Goal: Information Seeking & Learning: Learn about a topic

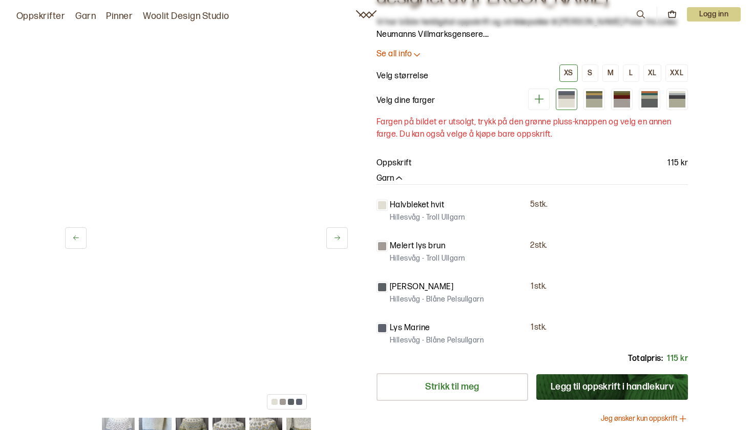
scroll to position [87, 0]
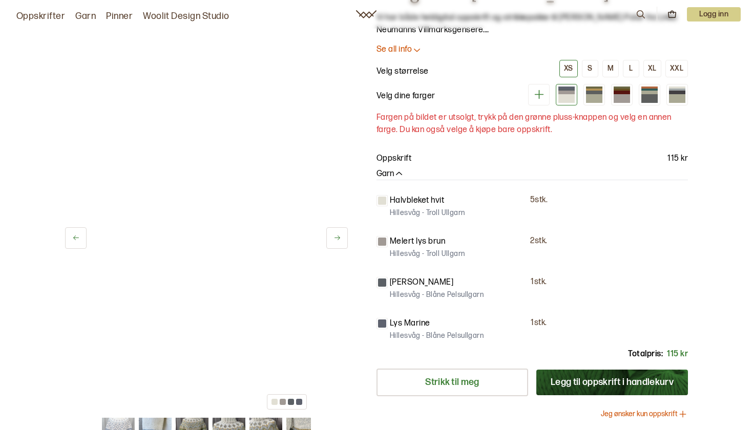
click at [228, 427] on img at bounding box center [229, 434] width 33 height 33
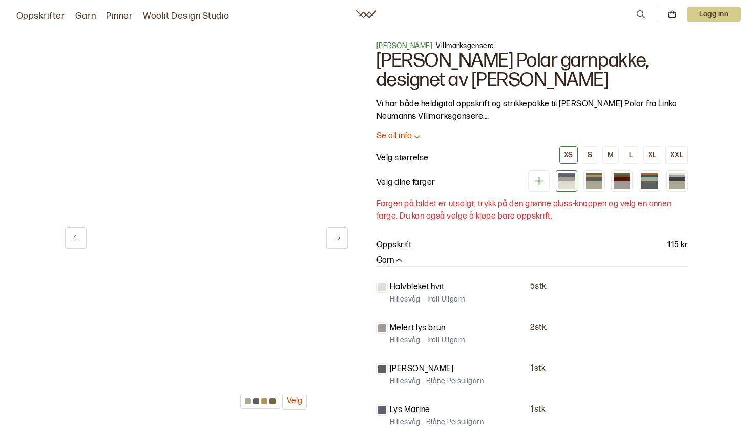
scroll to position [0, 0]
click at [370, 12] on icon at bounding box center [366, 14] width 20 height 8
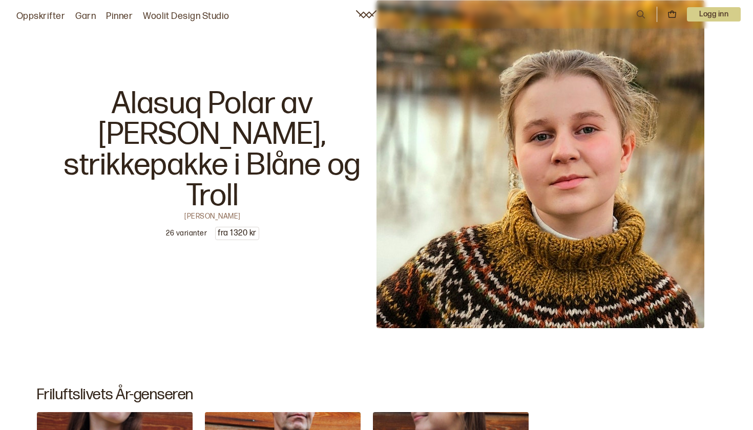
scroll to position [2044, 0]
click at [190, 229] on p "26 varianter" at bounding box center [186, 234] width 41 height 10
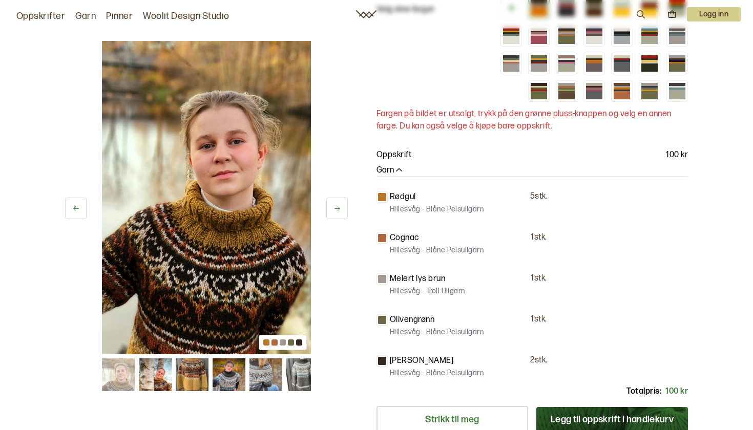
scroll to position [187, 0]
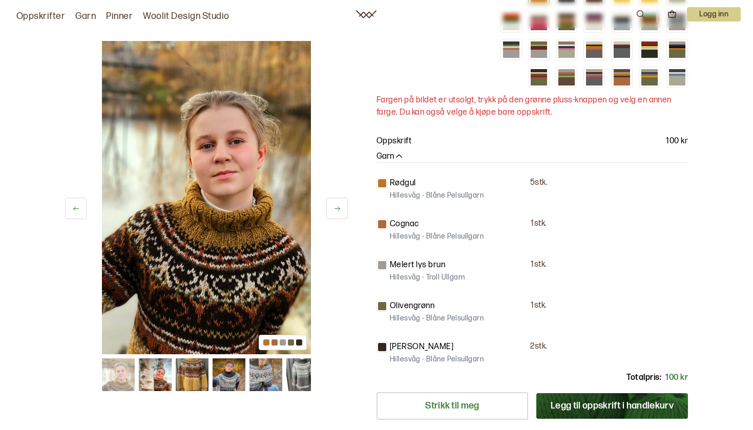
click at [338, 209] on icon at bounding box center [338, 208] width 6 height 5
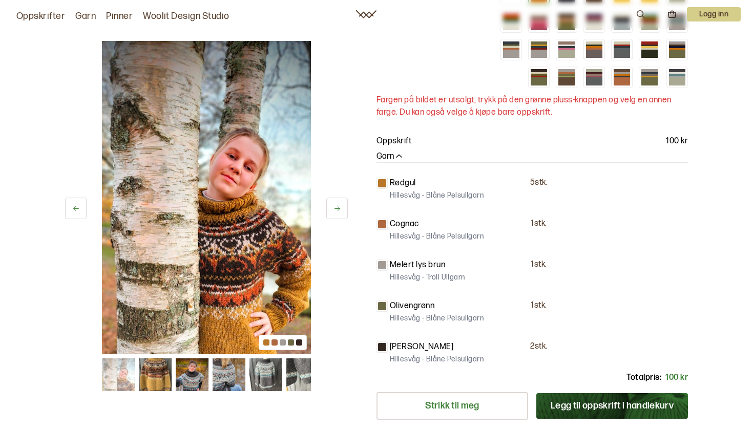
click at [332, 206] on button at bounding box center [337, 209] width 22 height 22
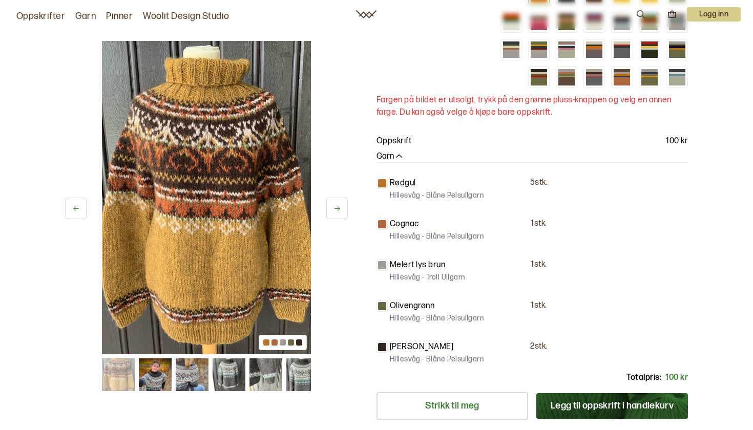
click at [332, 206] on button at bounding box center [337, 209] width 22 height 22
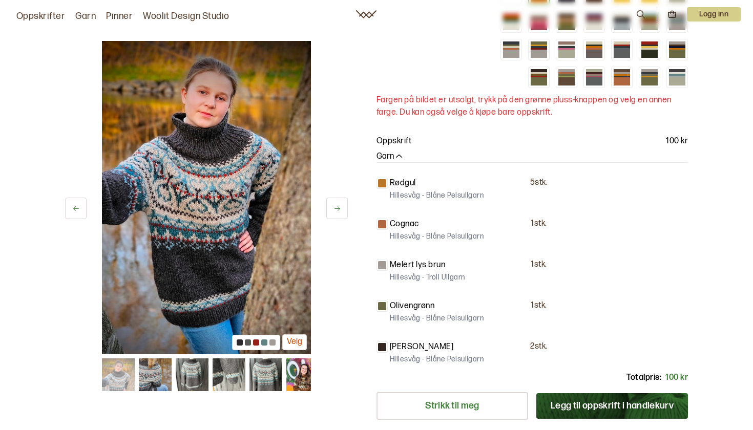
click at [332, 206] on button at bounding box center [337, 209] width 22 height 22
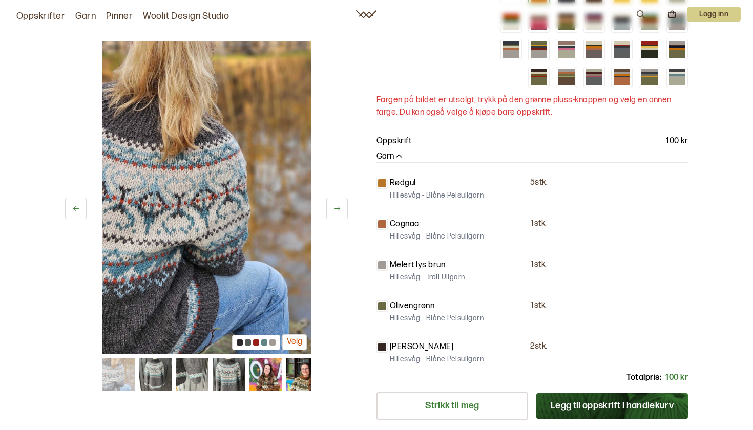
click at [332, 206] on button at bounding box center [337, 209] width 22 height 22
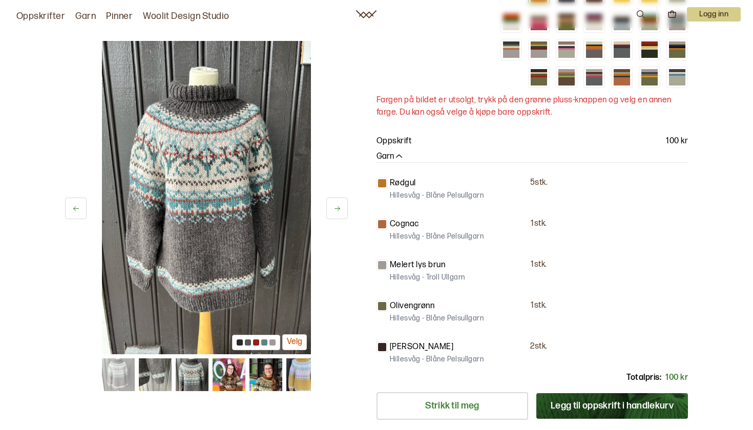
click at [332, 206] on button at bounding box center [337, 209] width 22 height 22
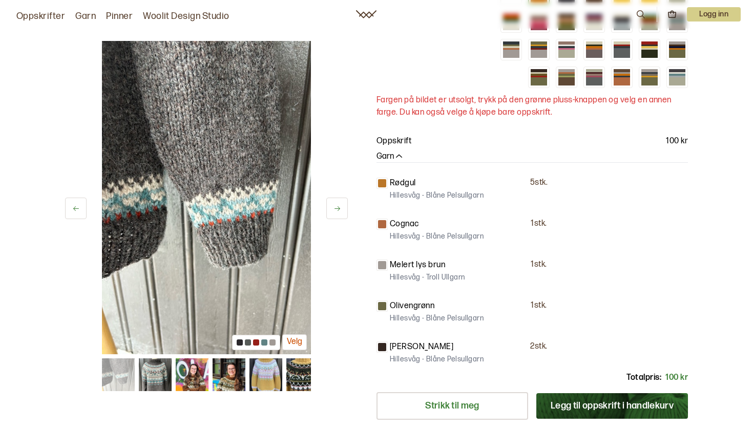
click at [332, 206] on button at bounding box center [337, 209] width 22 height 22
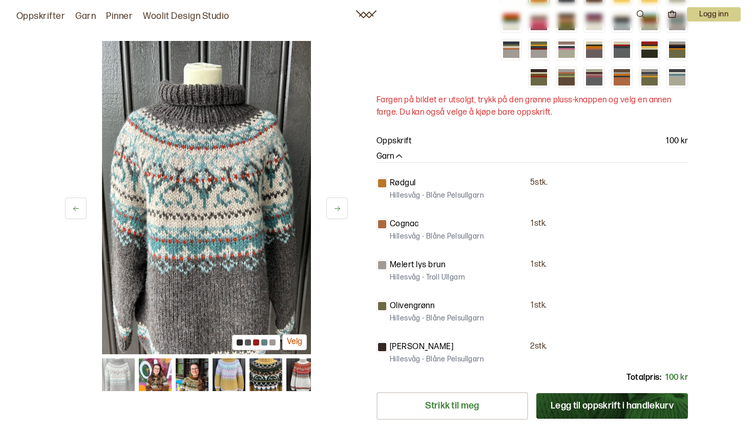
click at [332, 206] on button at bounding box center [337, 209] width 22 height 22
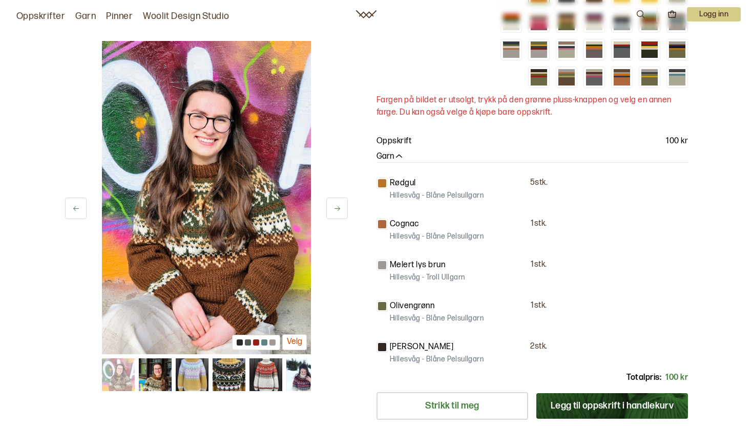
click at [332, 206] on button at bounding box center [337, 209] width 22 height 22
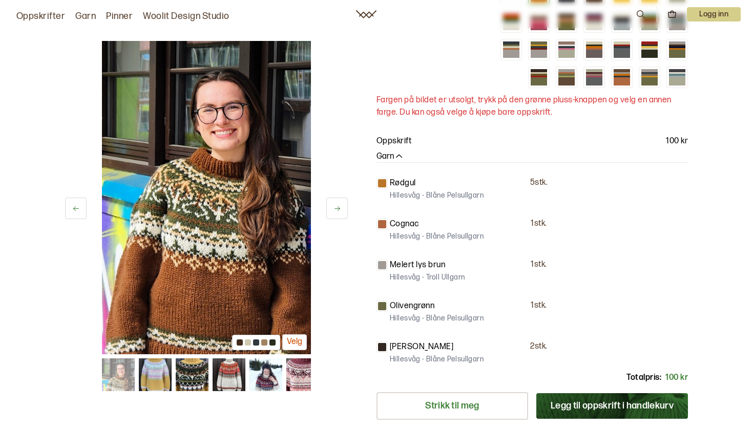
click at [332, 206] on button at bounding box center [337, 209] width 22 height 22
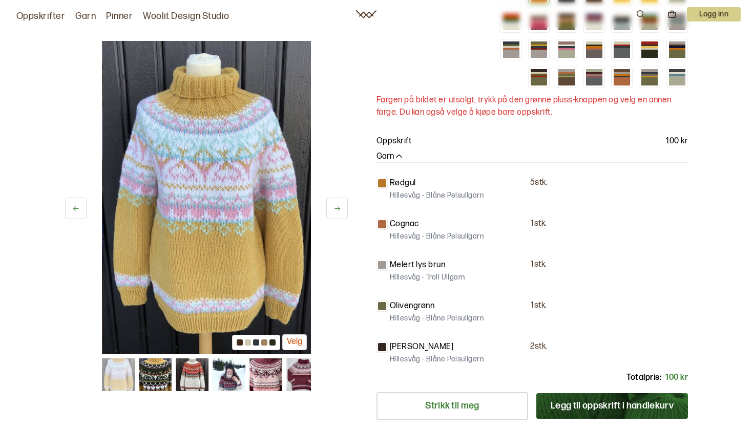
click at [332, 206] on button at bounding box center [337, 209] width 22 height 22
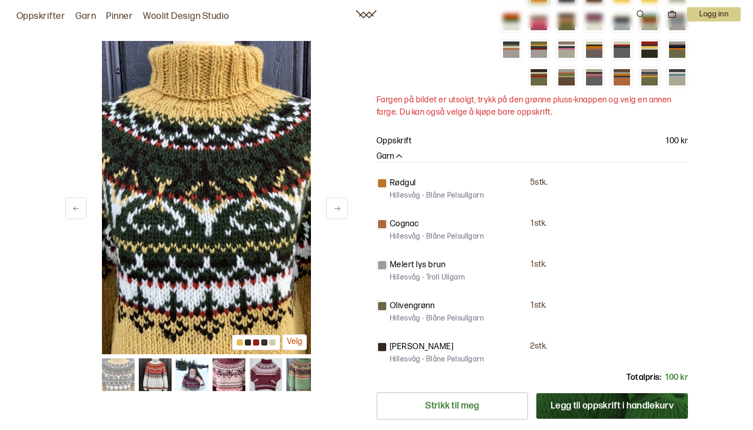
click at [72, 212] on icon at bounding box center [76, 209] width 8 height 8
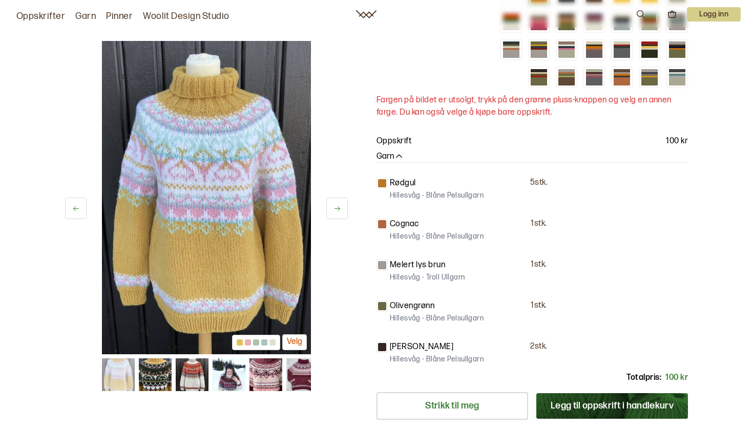
click at [72, 212] on icon at bounding box center [76, 209] width 8 height 8
